Goal: Task Accomplishment & Management: Use online tool/utility

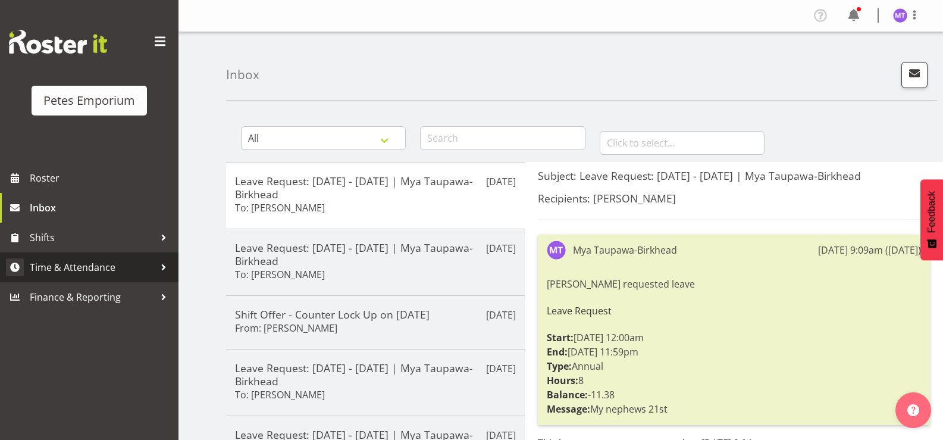
click at [101, 265] on span "Time & Attendance" at bounding box center [92, 267] width 125 height 18
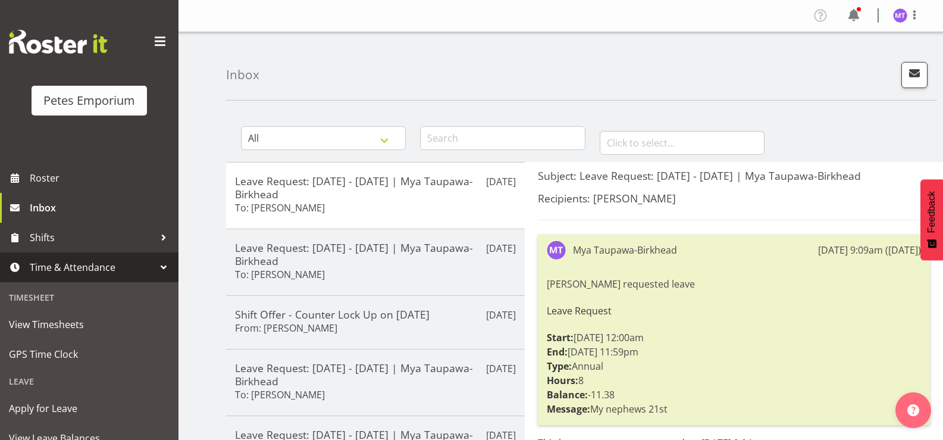
click at [29, 384] on div "Leave" at bounding box center [89, 381] width 173 height 24
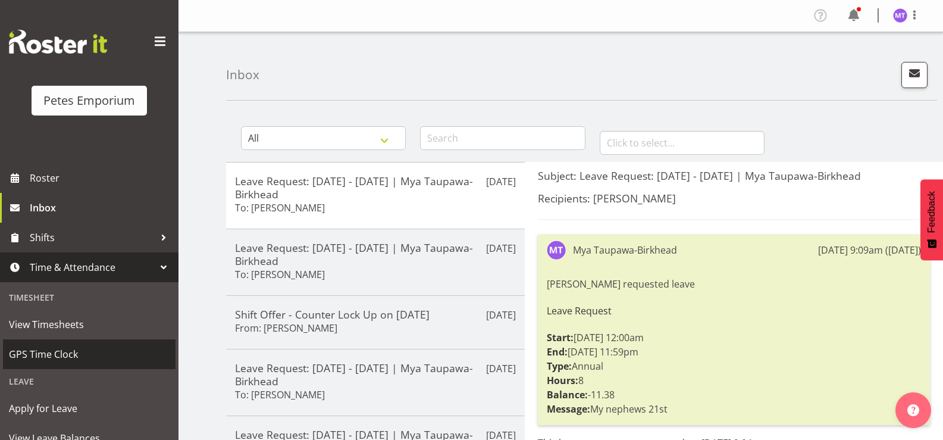
click at [41, 350] on span "GPS Time Clock" at bounding box center [89, 354] width 161 height 18
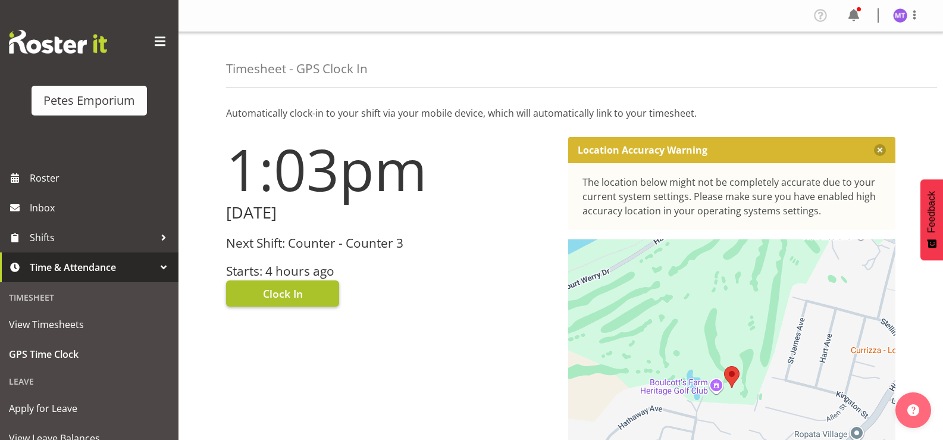
click at [274, 290] on span "Clock In" at bounding box center [283, 293] width 40 height 15
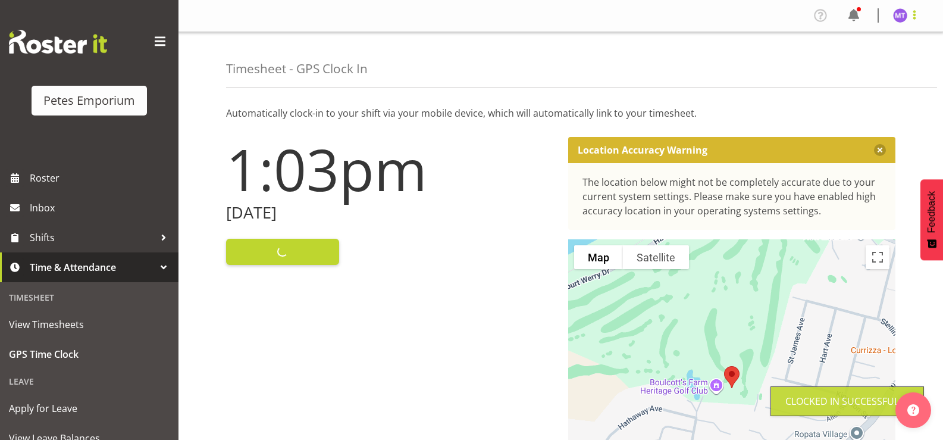
click at [918, 18] on span at bounding box center [914, 15] width 14 height 14
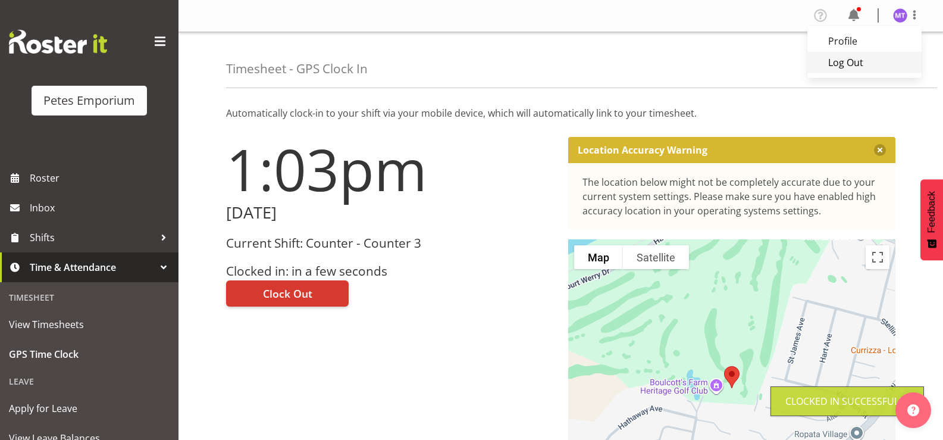
click at [866, 65] on link "Log Out" at bounding box center [864, 62] width 114 height 21
